Goal: Task Accomplishment & Management: Manage account settings

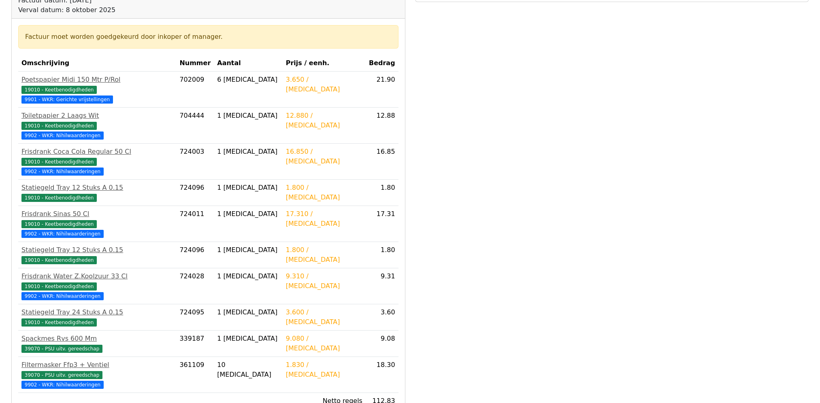
scroll to position [197, 0]
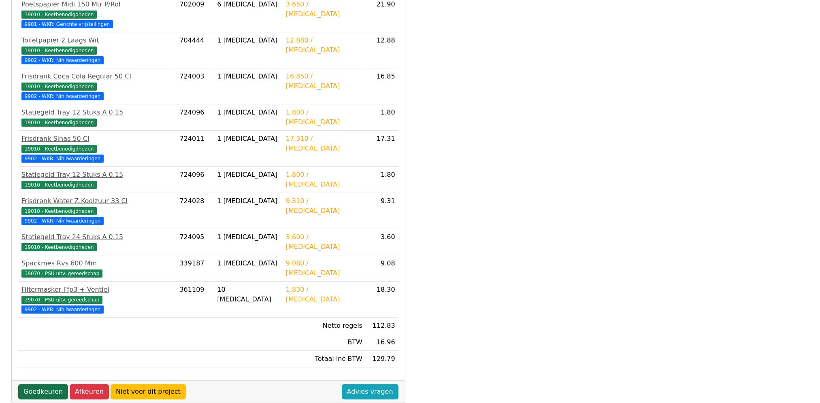
click at [45, 384] on link "Goedkeuren" at bounding box center [43, 391] width 50 height 15
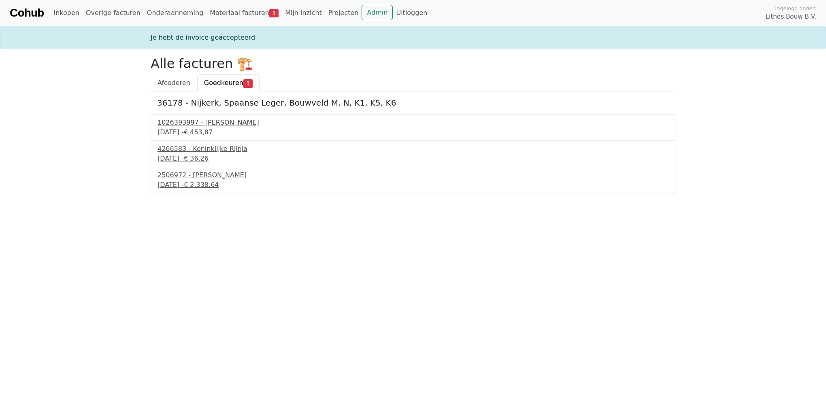
click at [205, 125] on div "1026393997 - Boels Verhuur" at bounding box center [413, 123] width 511 height 10
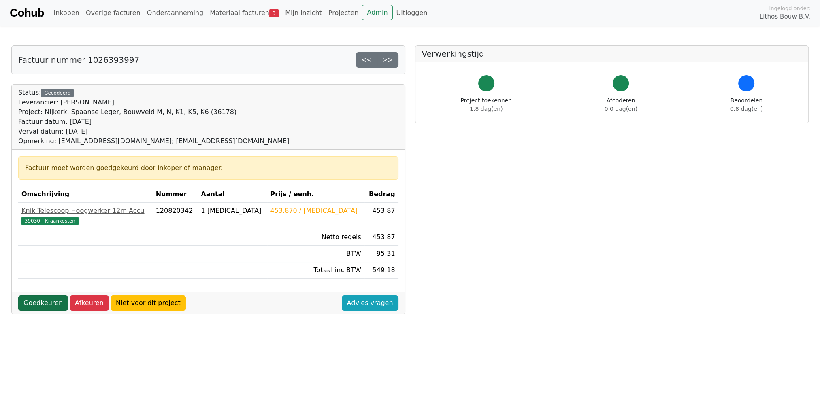
click at [45, 302] on link "Goedkeuren" at bounding box center [43, 303] width 50 height 15
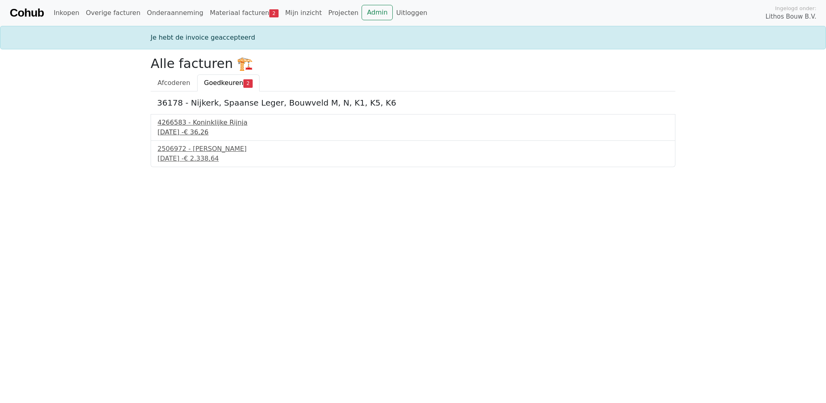
click at [192, 127] on div "4266583 - Koninklijke Rijnja" at bounding box center [413, 123] width 511 height 10
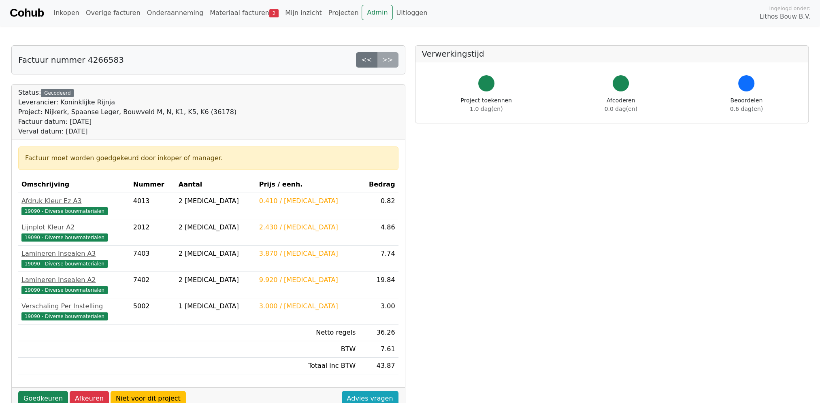
scroll to position [54, 0]
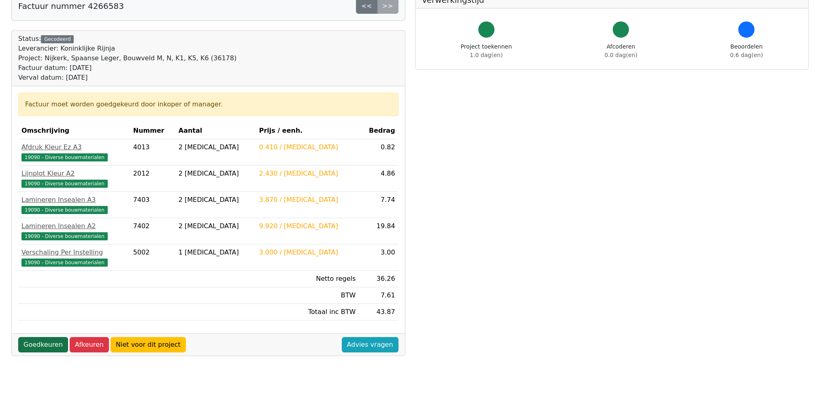
click at [35, 343] on link "Goedkeuren" at bounding box center [43, 344] width 50 height 15
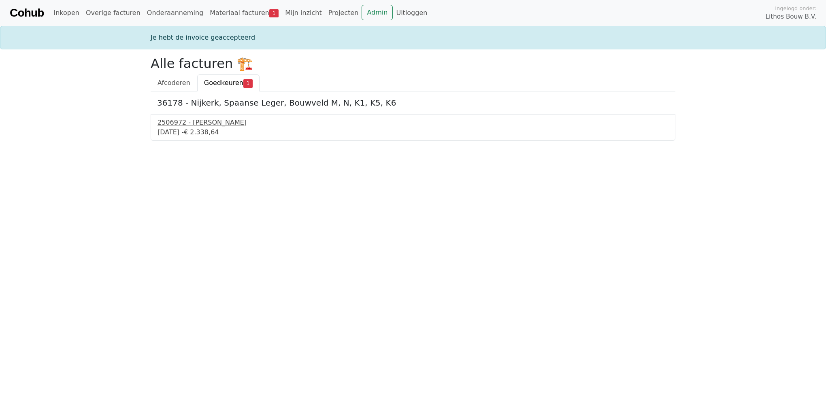
click at [186, 128] on div "[DATE] - € 2.338,64" at bounding box center [413, 133] width 511 height 10
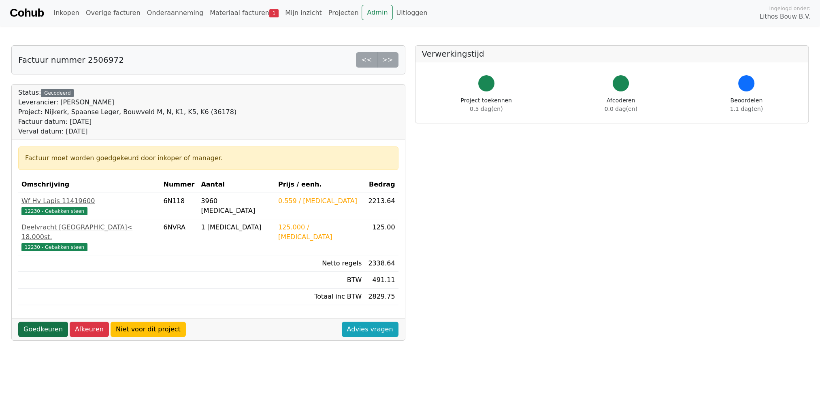
click at [40, 322] on link "Goedkeuren" at bounding box center [43, 329] width 50 height 15
